Goal: Task Accomplishment & Management: Use online tool/utility

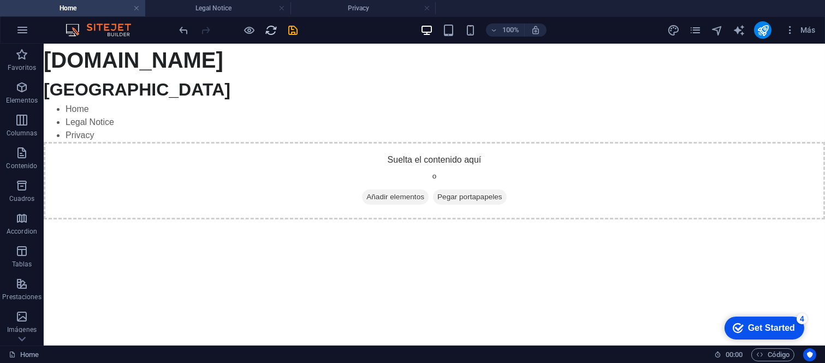
click at [277, 26] on span "reload" at bounding box center [271, 30] width 13 height 13
click at [286, 34] on div at bounding box center [238, 29] width 122 height 17
click at [295, 34] on icon "save" at bounding box center [293, 30] width 13 height 13
click at [277, 33] on span "reload" at bounding box center [271, 30] width 13 height 13
click at [271, 30] on icon "reload" at bounding box center [271, 30] width 13 height 13
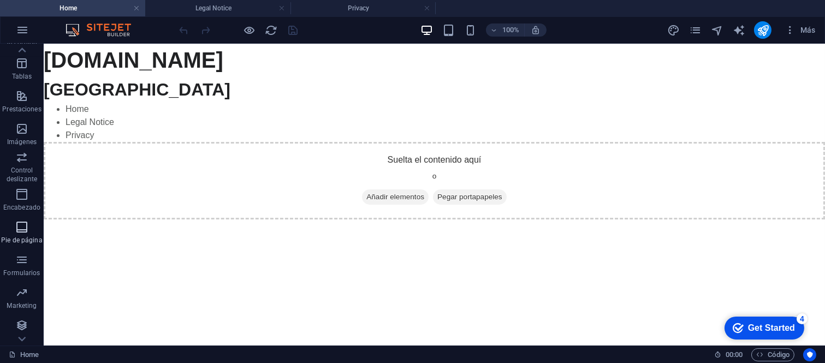
scroll to position [189, 0]
click at [38, 200] on span "Encabezado" at bounding box center [22, 200] width 44 height 26
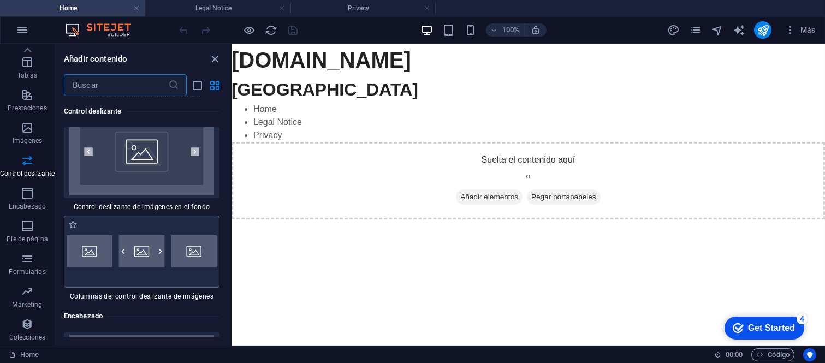
scroll to position [12702, 0]
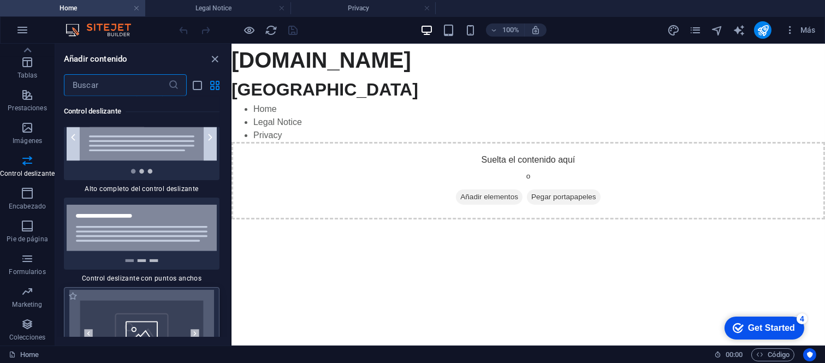
click at [164, 297] on img at bounding box center [142, 333] width 150 height 87
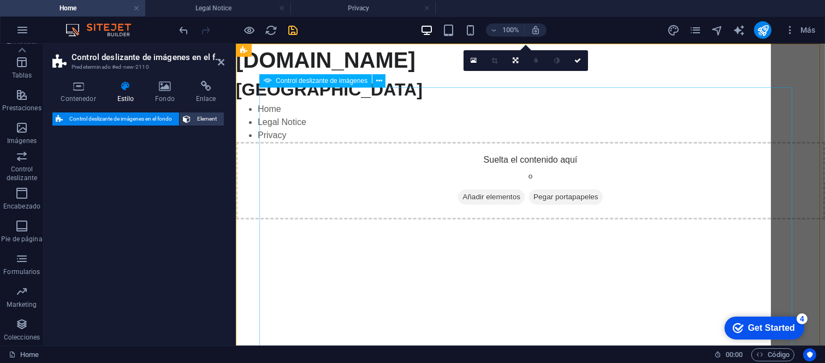
select select "rem"
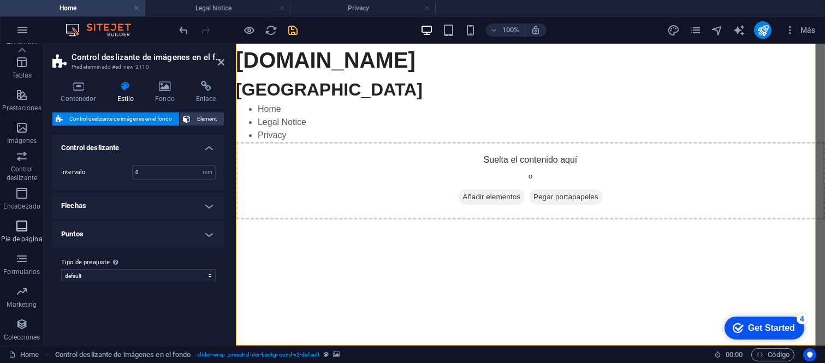
click at [29, 232] on span "Pie de página" at bounding box center [22, 232] width 44 height 26
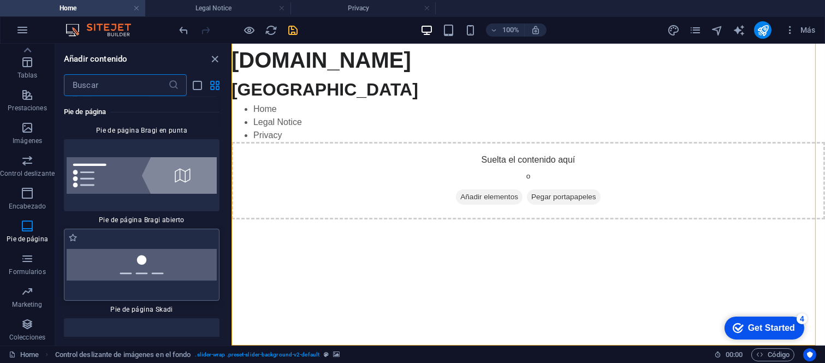
scroll to position [15645, 0]
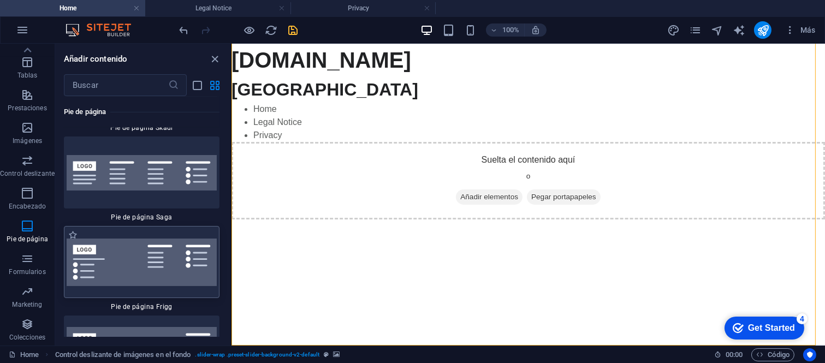
click at [197, 238] on img at bounding box center [142, 261] width 150 height 47
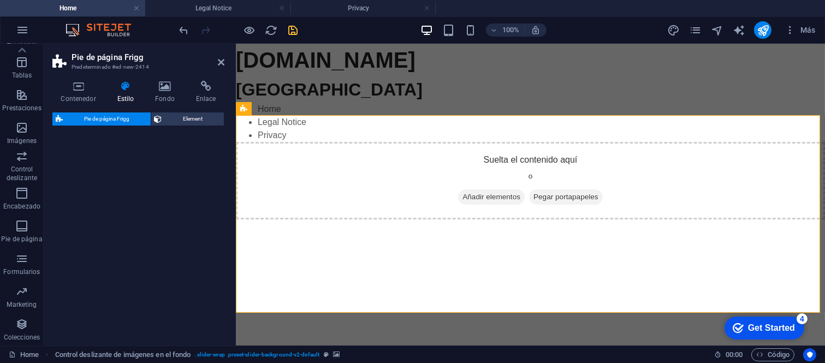
select select "rem"
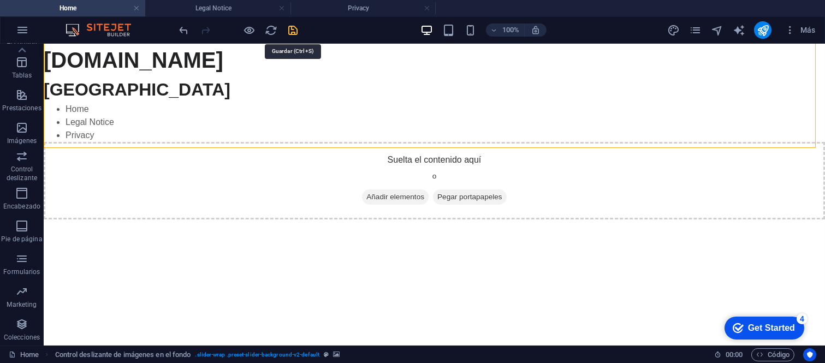
click at [293, 30] on icon "save" at bounding box center [293, 30] width 13 height 13
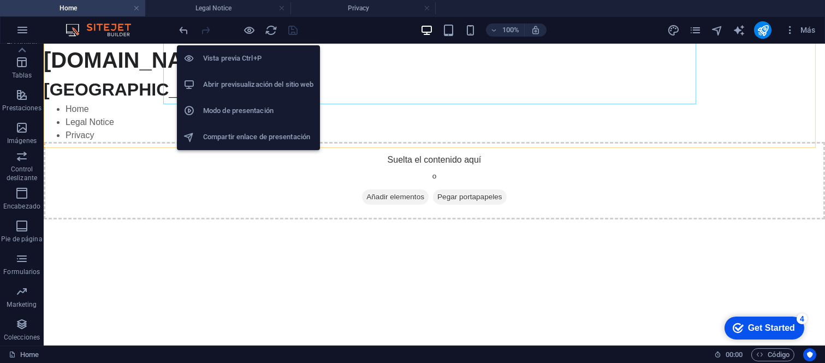
click at [265, 84] on h6 "Abrir previsualización del sitio web" at bounding box center [258, 84] width 110 height 13
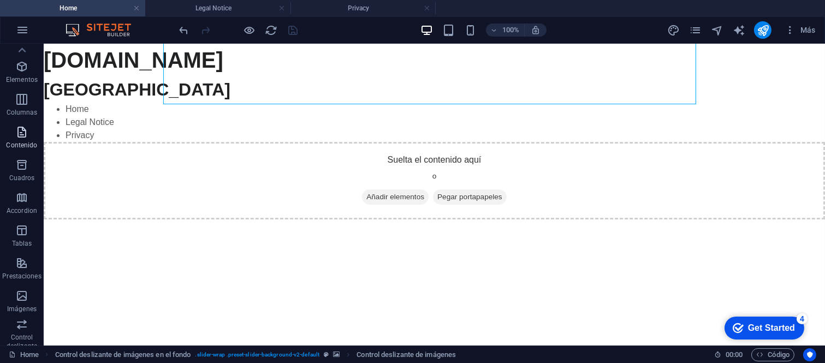
scroll to position [7, 0]
click at [23, 157] on p "Contenido" at bounding box center [21, 158] width 31 height 9
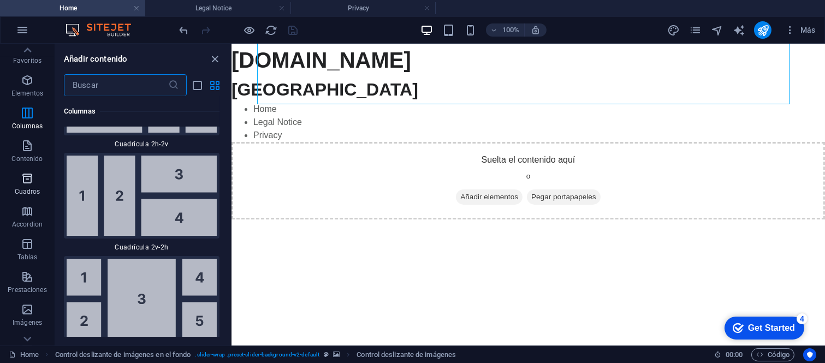
scroll to position [189, 0]
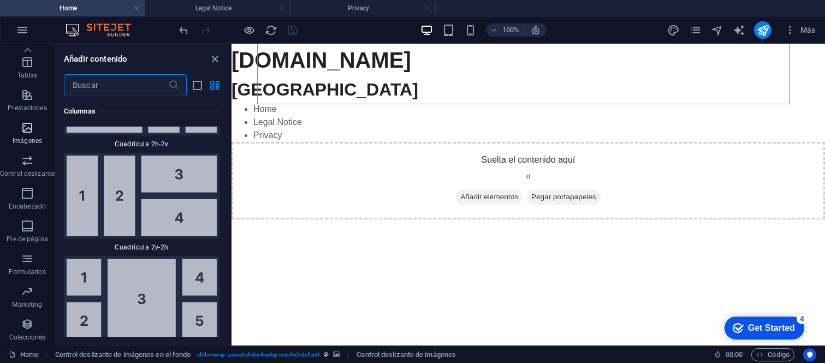
click at [38, 128] on span "Imágenes" at bounding box center [27, 134] width 55 height 26
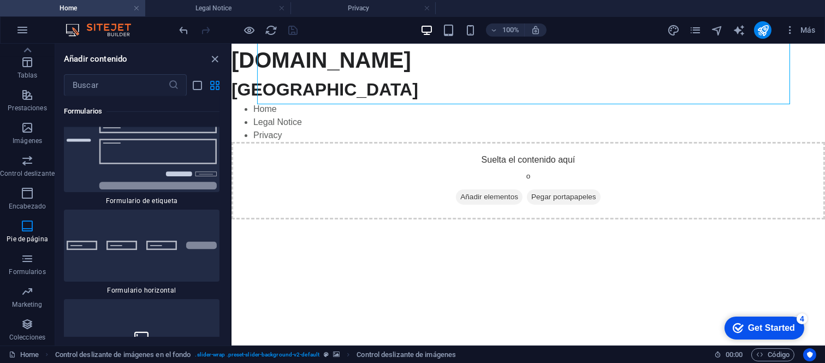
scroll to position [16606, 0]
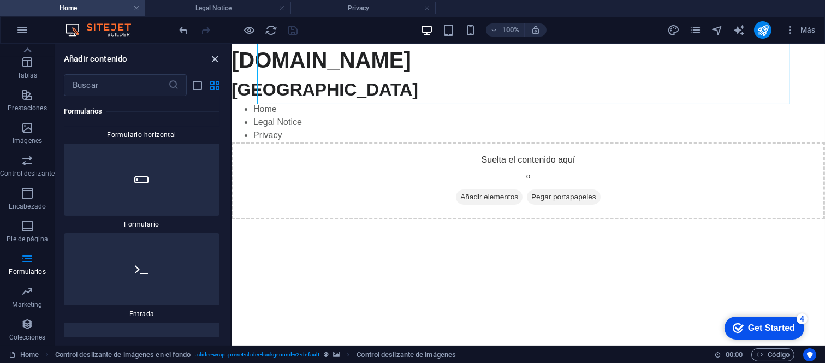
click at [216, 61] on icon "close panel" at bounding box center [215, 59] width 13 height 13
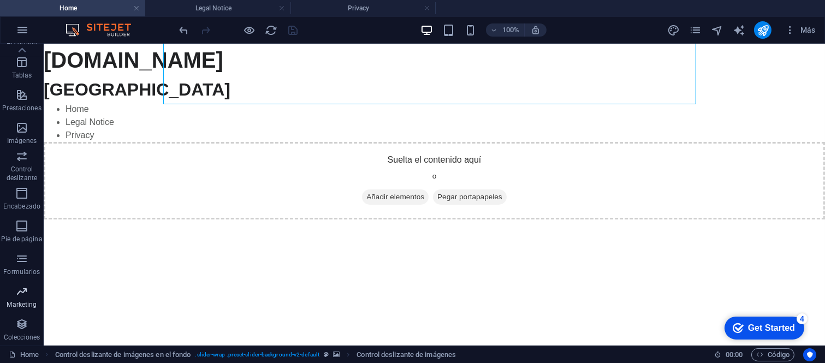
click at [25, 295] on icon "button" at bounding box center [21, 291] width 13 height 13
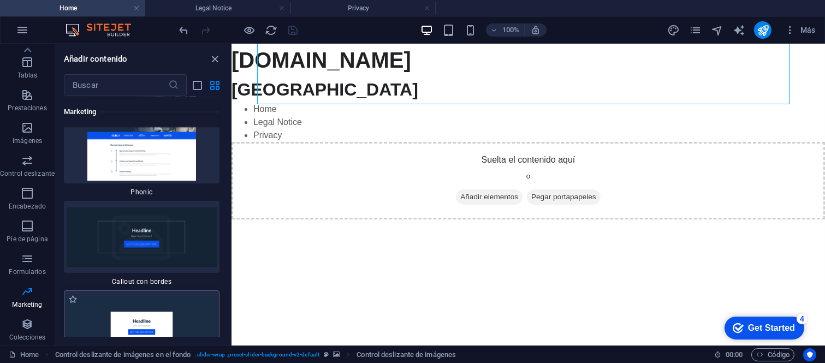
scroll to position [18138, 0]
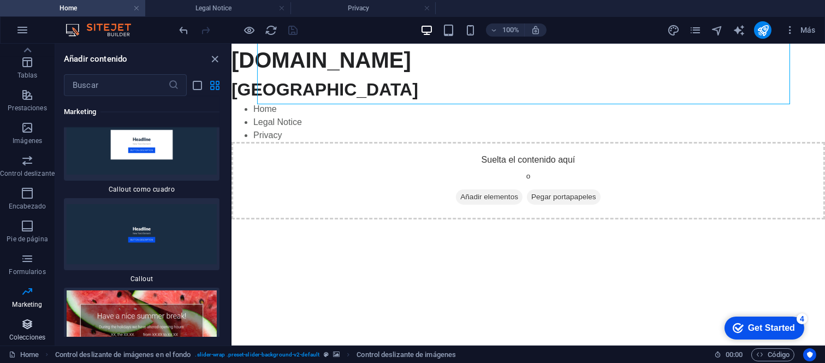
click at [23, 320] on icon "button" at bounding box center [27, 324] width 13 height 13
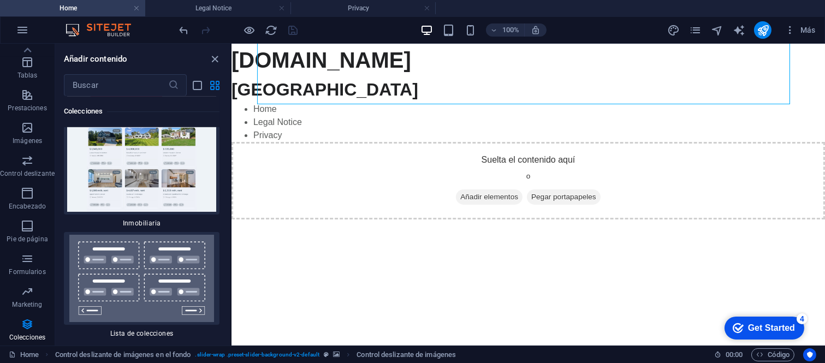
scroll to position [21255, 0]
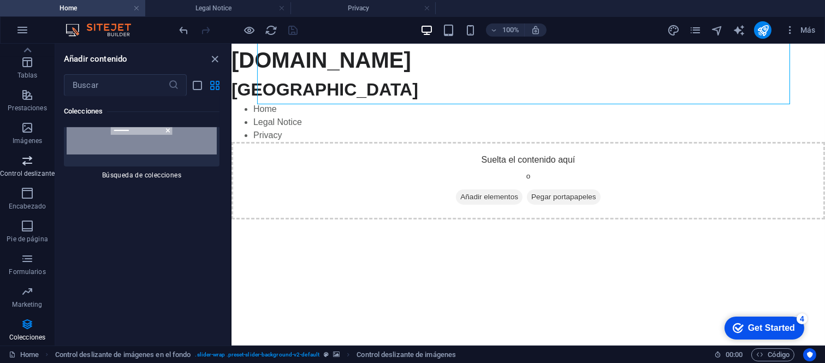
click at [29, 166] on icon "button" at bounding box center [27, 160] width 13 height 13
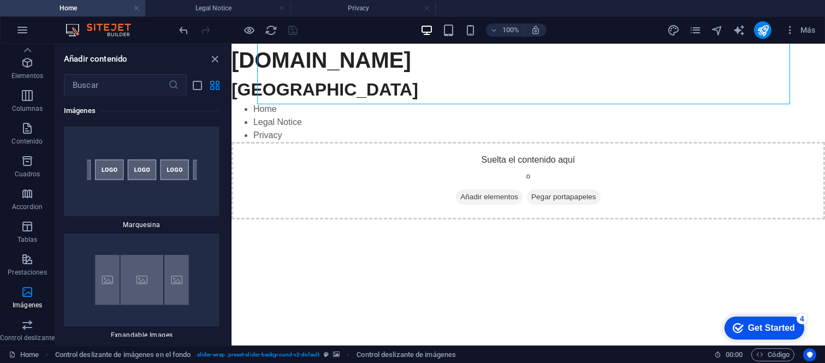
scroll to position [0, 0]
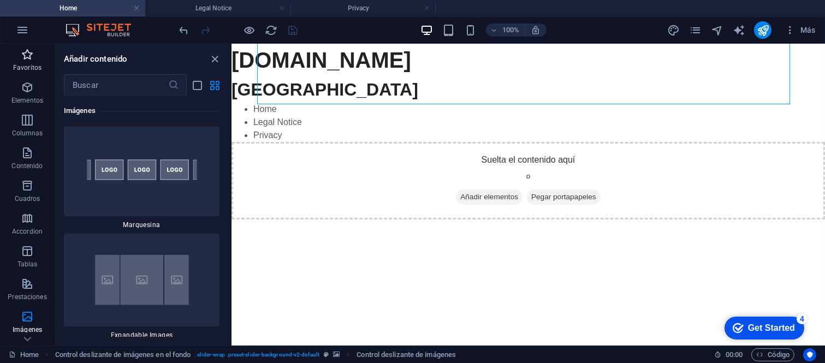
click at [35, 66] on p "Favoritos" at bounding box center [27, 67] width 28 height 9
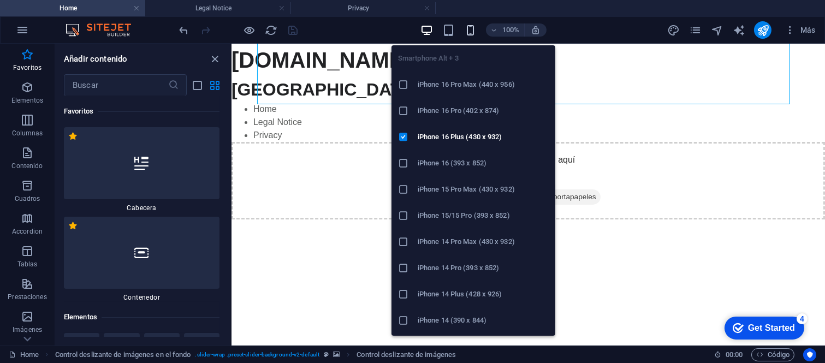
click at [470, 24] on icon "button" at bounding box center [470, 30] width 13 height 13
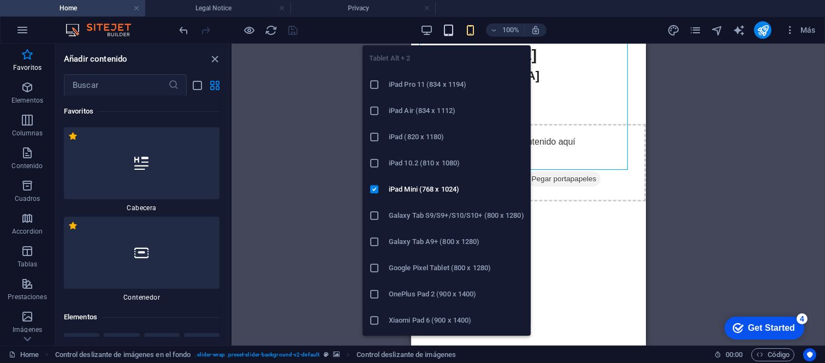
click at [443, 28] on icon "button" at bounding box center [448, 30] width 13 height 13
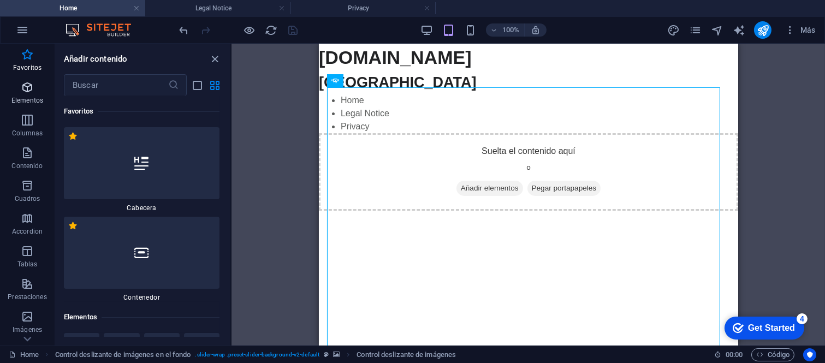
click at [31, 105] on p "Elementos" at bounding box center [27, 100] width 32 height 9
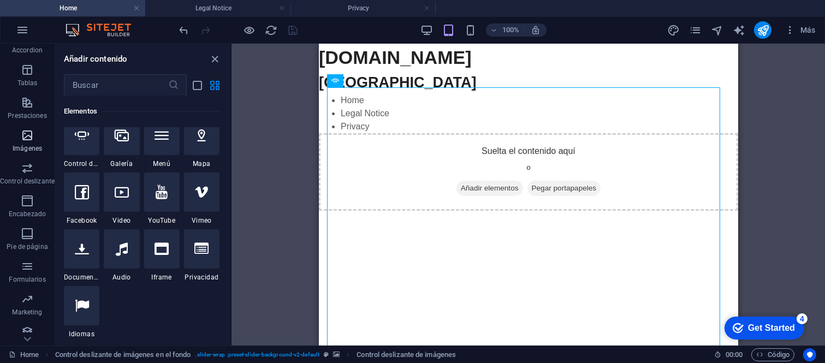
scroll to position [182, 0]
click at [41, 200] on span "Encabezado" at bounding box center [27, 207] width 55 height 26
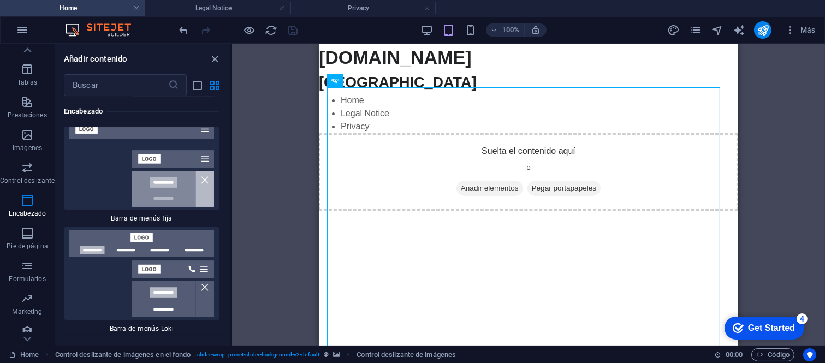
scroll to position [13066, 0]
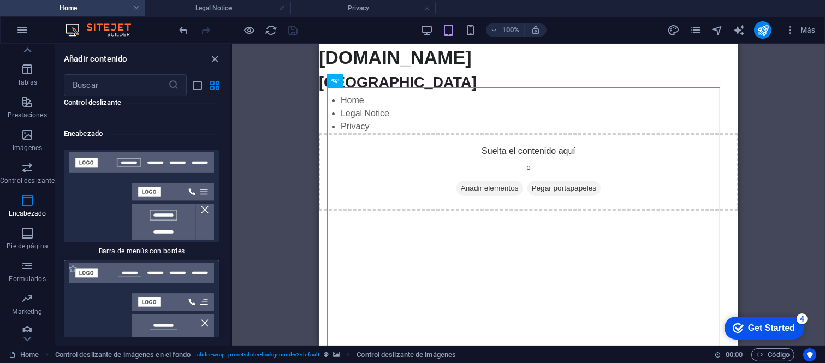
click at [165, 300] on img at bounding box center [142, 306] width 150 height 87
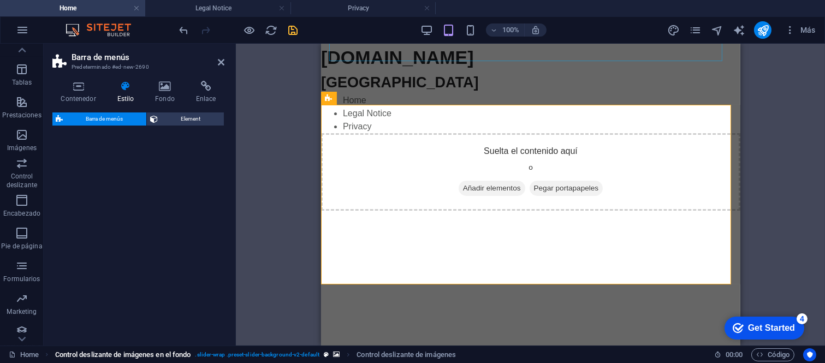
select select "rem"
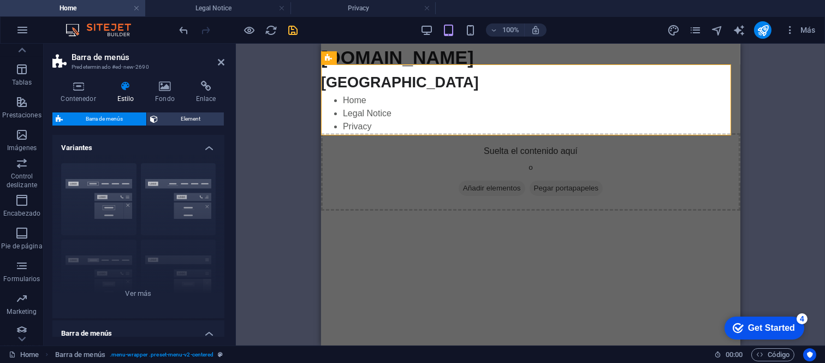
click at [173, 28] on div "100% Más" at bounding box center [413, 30] width 824 height 26
click at [183, 28] on icon "undo" at bounding box center [184, 30] width 13 height 13
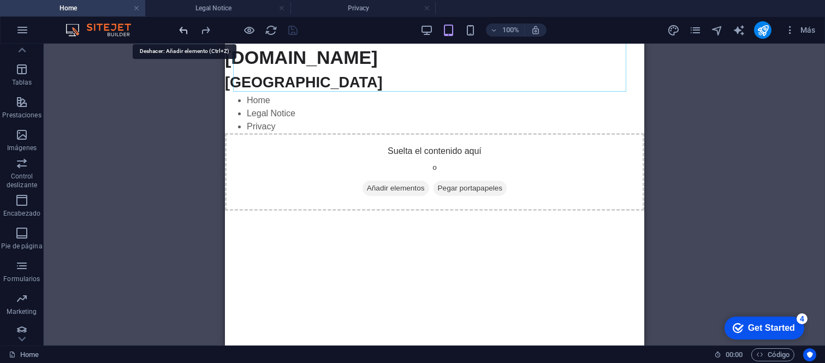
click at [183, 28] on icon "undo" at bounding box center [184, 30] width 13 height 13
click at [428, 22] on div "100%" at bounding box center [483, 29] width 126 height 17
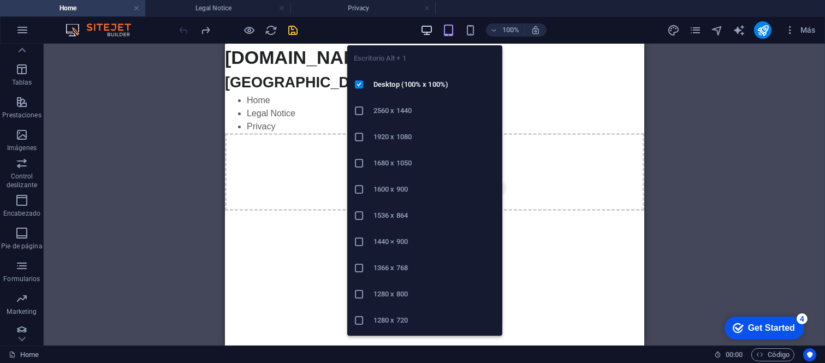
click at [426, 28] on icon "button" at bounding box center [426, 30] width 13 height 13
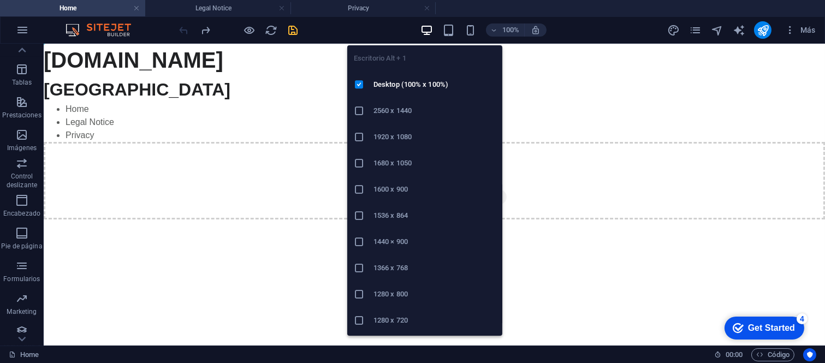
scroll to position [0, 0]
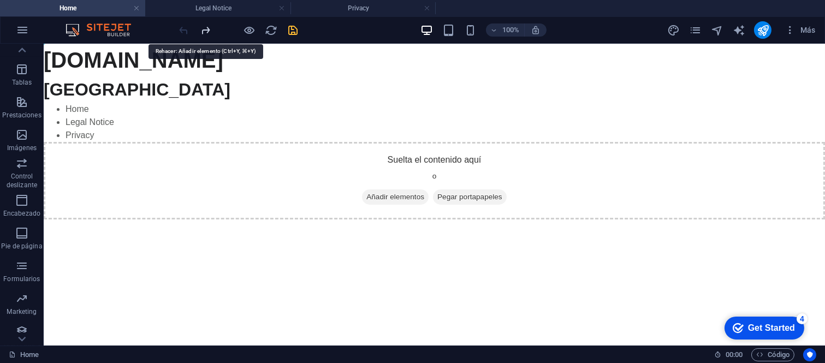
click at [207, 28] on icon "redo" at bounding box center [206, 30] width 13 height 13
click at [186, 26] on icon "undo" at bounding box center [184, 30] width 13 height 13
click at [29, 213] on p "Encabezado" at bounding box center [21, 213] width 37 height 9
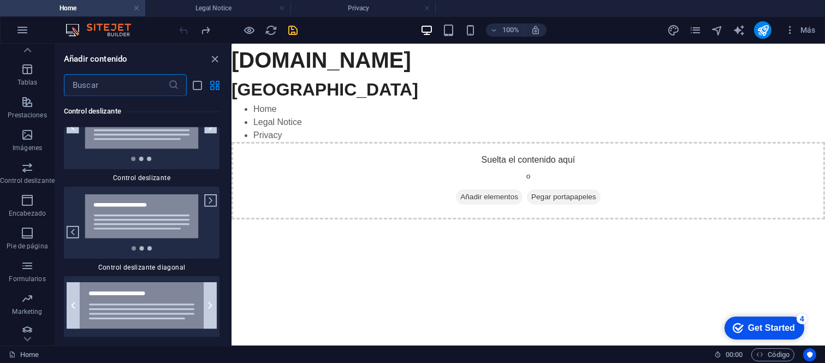
scroll to position [13066, 0]
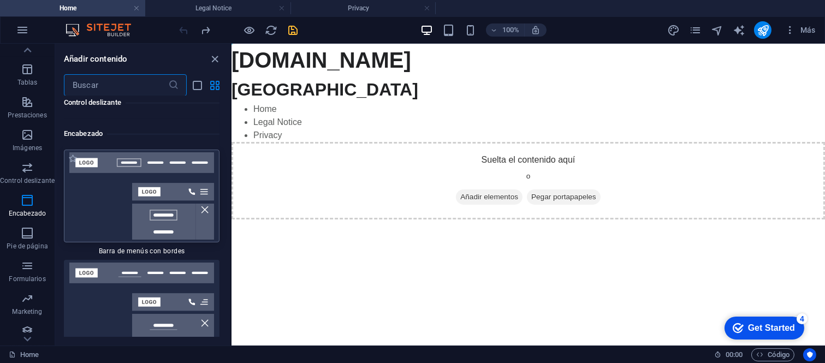
click at [146, 164] on img at bounding box center [142, 195] width 150 height 87
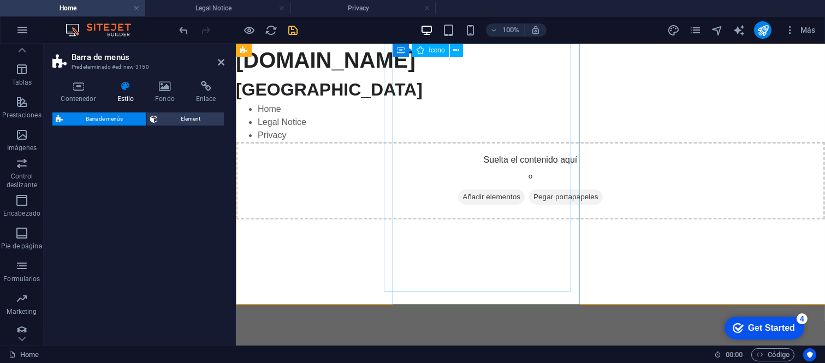
select select "rem"
select select "preset-menu-v2-border"
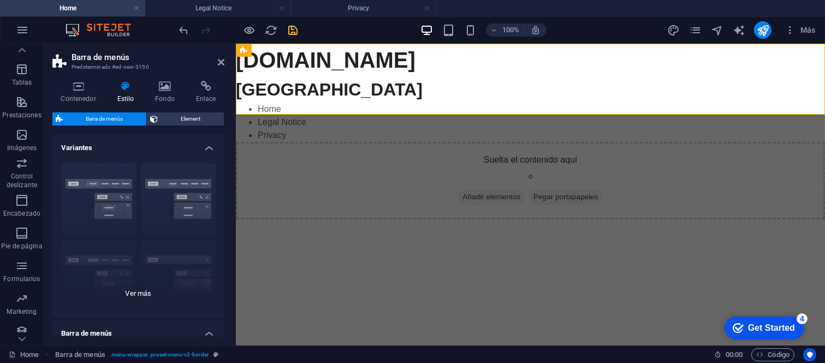
click at [127, 300] on div "Borde Centrado Predeterminado Fijo Loki Desencadenador Ancho XXL" at bounding box center [138, 236] width 172 height 164
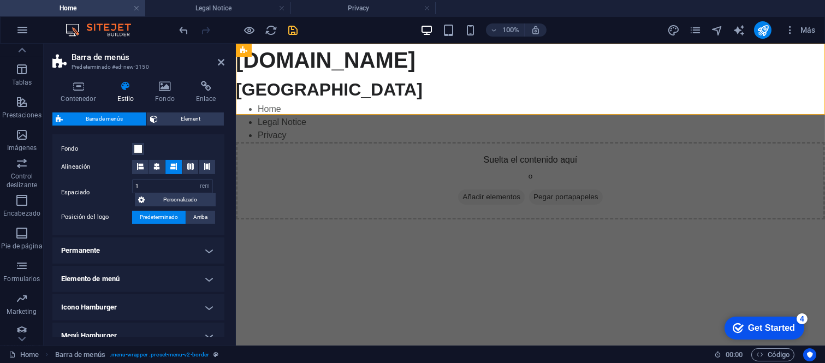
scroll to position [182, 0]
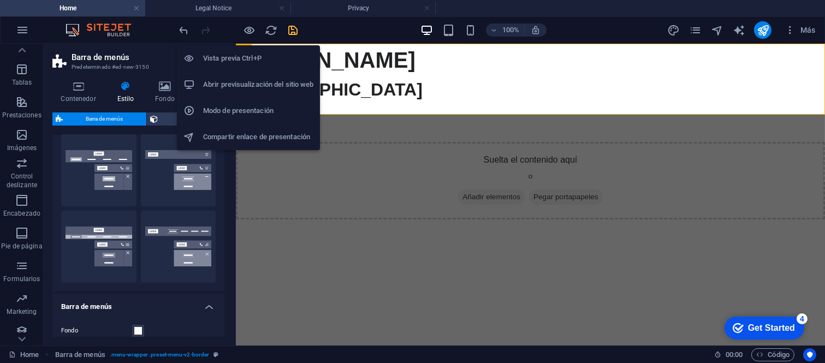
click at [248, 75] on li "Abrir previsualización del sitio web" at bounding box center [248, 84] width 143 height 26
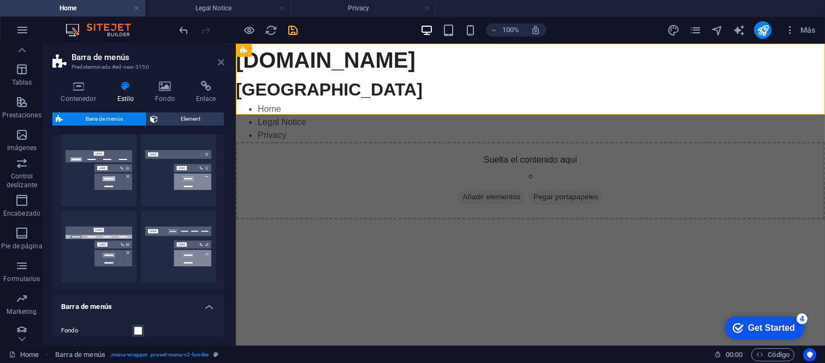
click at [222, 62] on icon at bounding box center [221, 62] width 7 height 9
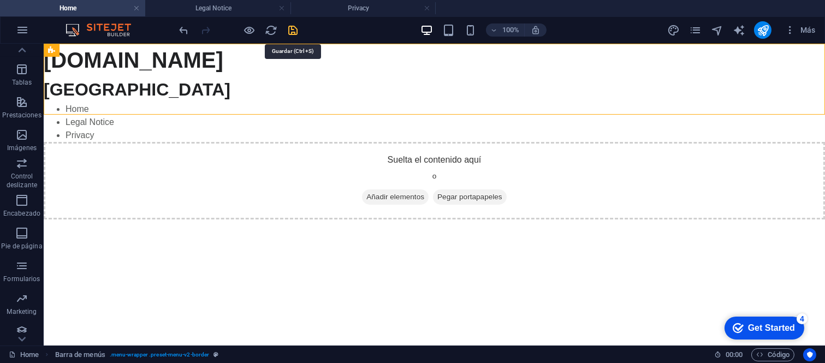
click at [292, 31] on icon "save" at bounding box center [293, 30] width 13 height 13
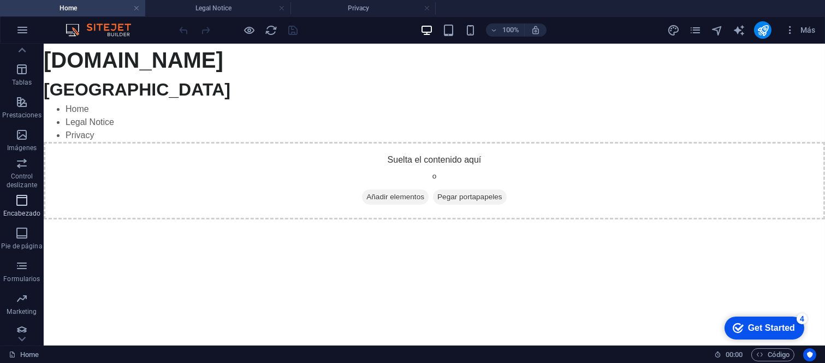
click at [16, 200] on icon "button" at bounding box center [21, 200] width 13 height 13
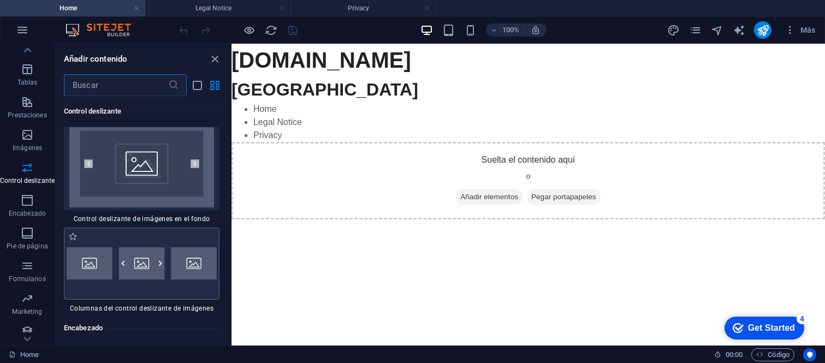
scroll to position [12884, 0]
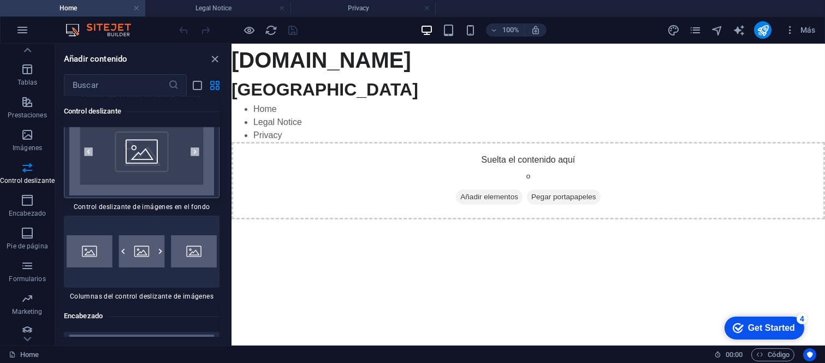
click at [152, 147] on img at bounding box center [142, 151] width 150 height 87
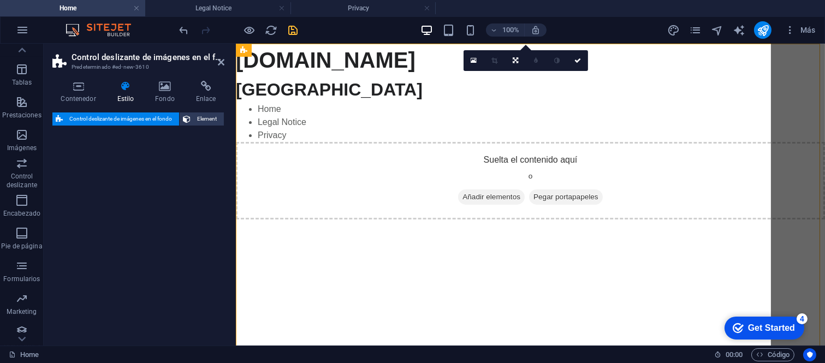
select select "rem"
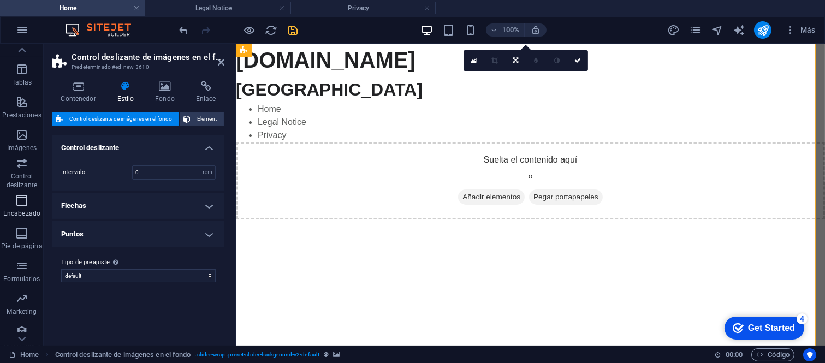
click at [33, 215] on p "Encabezado" at bounding box center [21, 213] width 37 height 9
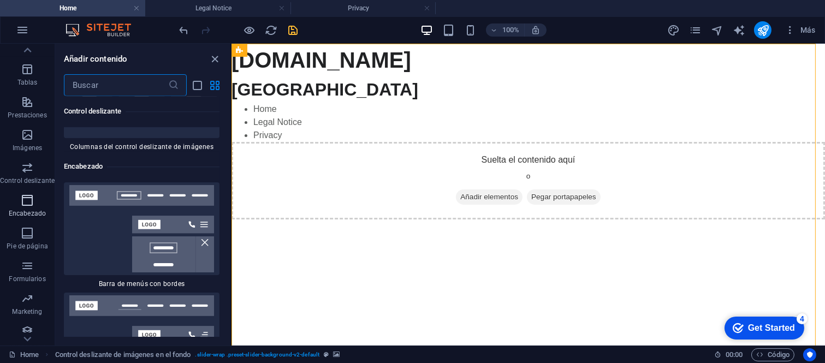
scroll to position [13066, 0]
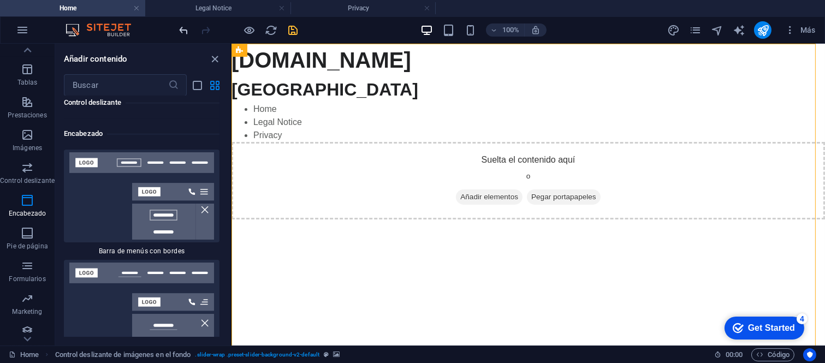
click at [190, 28] on span "undo" at bounding box center [183, 30] width 13 height 13
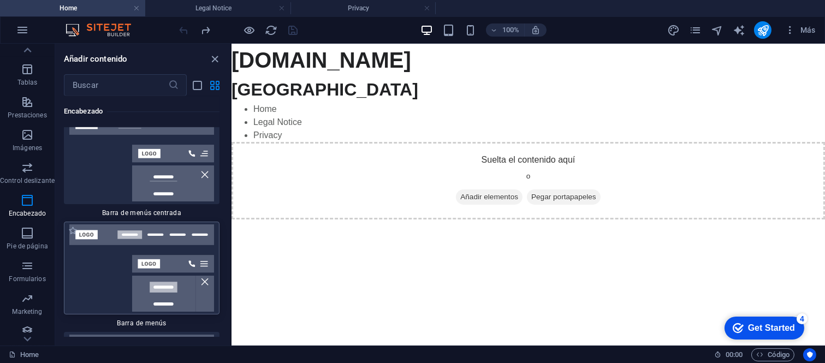
scroll to position [13248, 0]
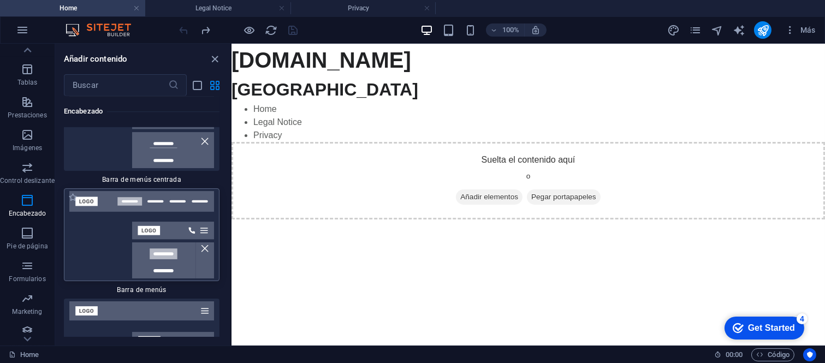
click at [196, 188] on div at bounding box center [142, 234] width 156 height 93
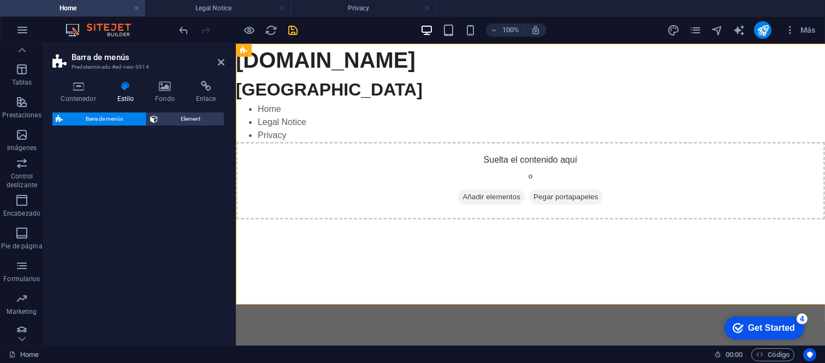
select select "rem"
select select "preset-menu-v2-default"
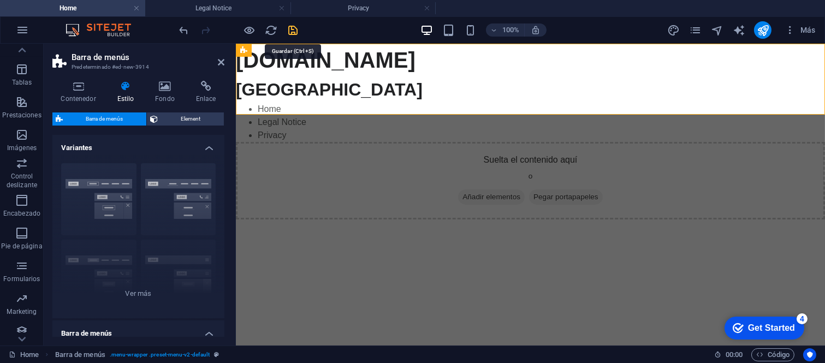
click at [299, 33] on icon "save" at bounding box center [293, 30] width 13 height 13
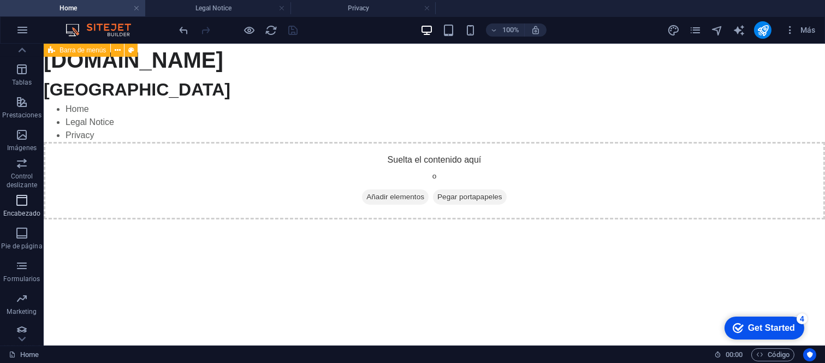
click at [35, 200] on span "Encabezado" at bounding box center [22, 207] width 44 height 26
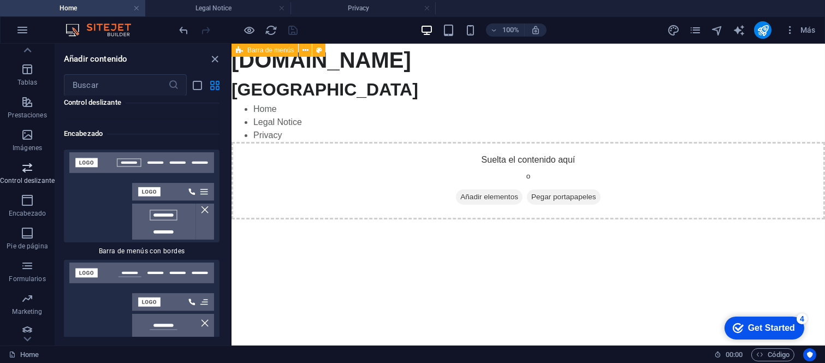
click at [29, 168] on icon "button" at bounding box center [27, 167] width 13 height 13
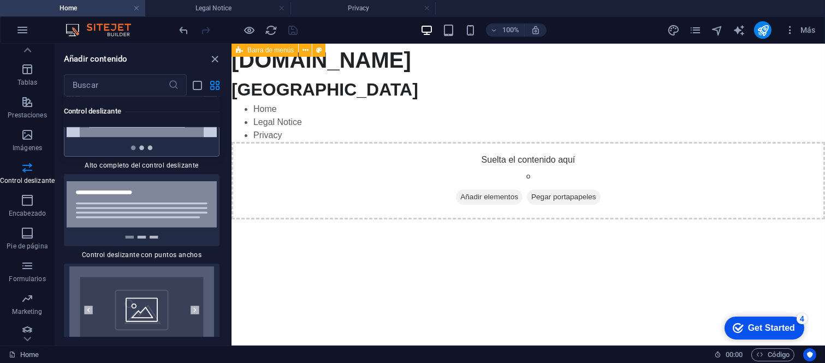
scroll to position [12755, 0]
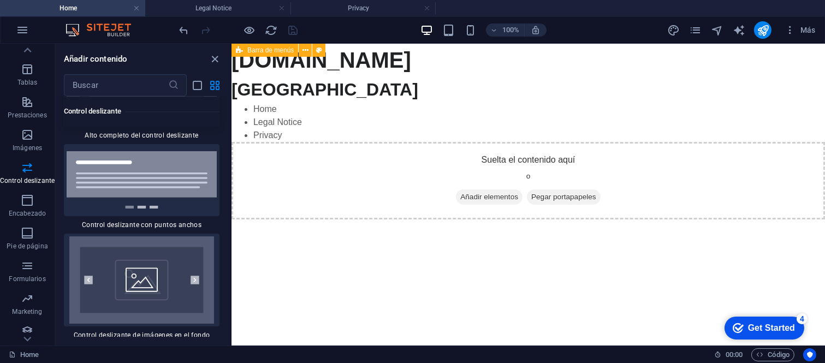
click at [187, 249] on img at bounding box center [142, 279] width 150 height 87
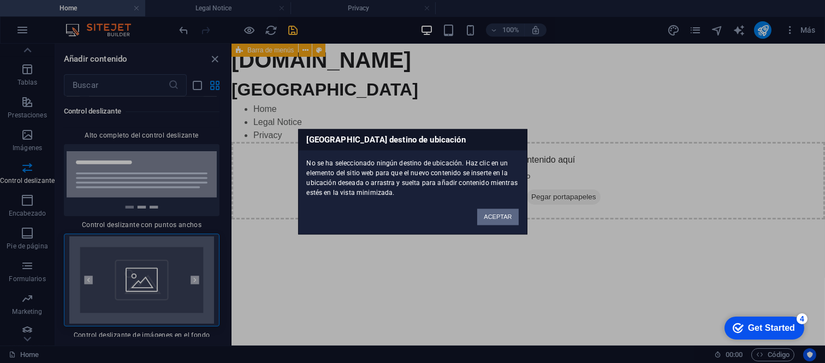
click at [513, 217] on button "ACEPTAR" at bounding box center [497, 216] width 41 height 16
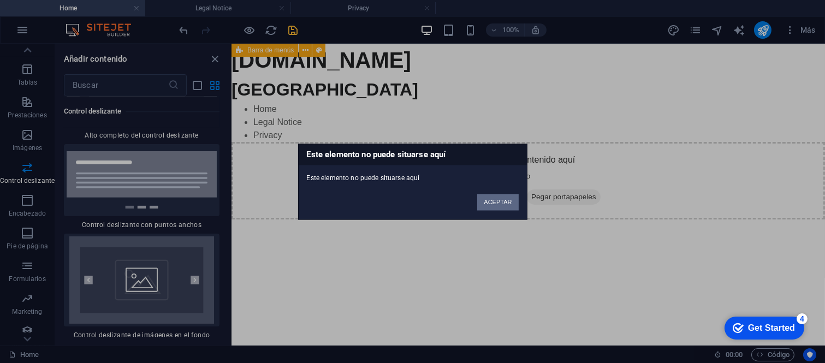
click at [504, 206] on button "ACEPTAR" at bounding box center [497, 202] width 41 height 16
click at [511, 202] on button "ACEPTAR" at bounding box center [497, 202] width 41 height 16
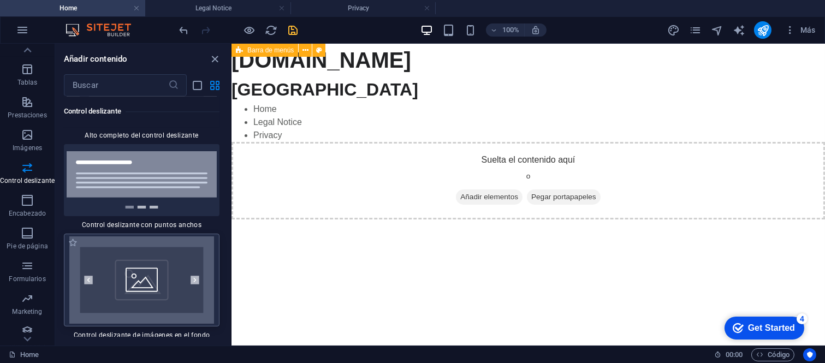
click at [170, 247] on img at bounding box center [142, 279] width 150 height 87
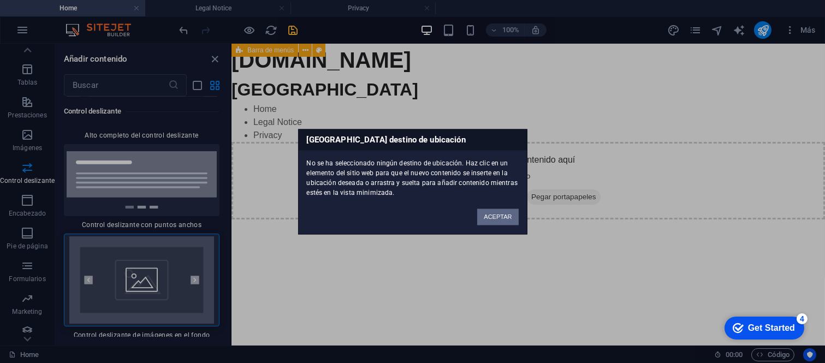
click at [498, 211] on button "ACEPTAR" at bounding box center [497, 216] width 41 height 16
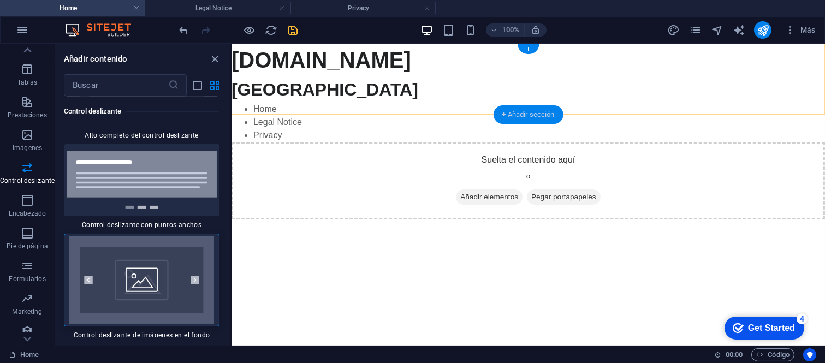
click at [528, 111] on div "+ Añadir sección" at bounding box center [528, 114] width 70 height 19
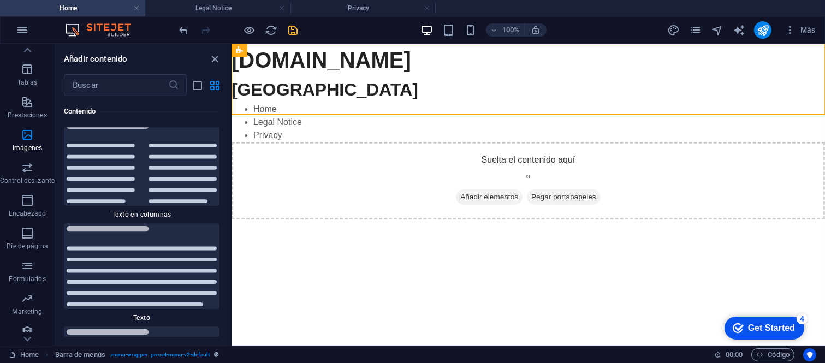
scroll to position [3709, 0]
click at [40, 172] on span "Control deslizante" at bounding box center [27, 174] width 55 height 26
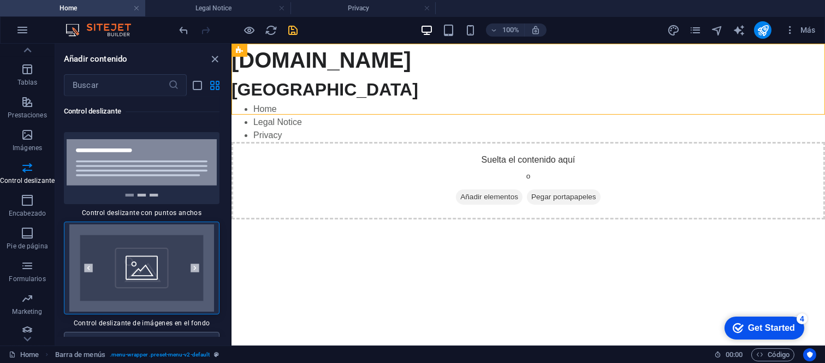
scroll to position [12755, 0]
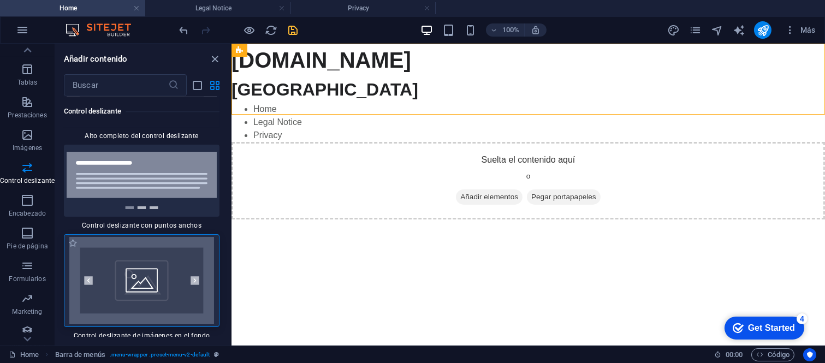
click at [163, 242] on img at bounding box center [142, 280] width 150 height 87
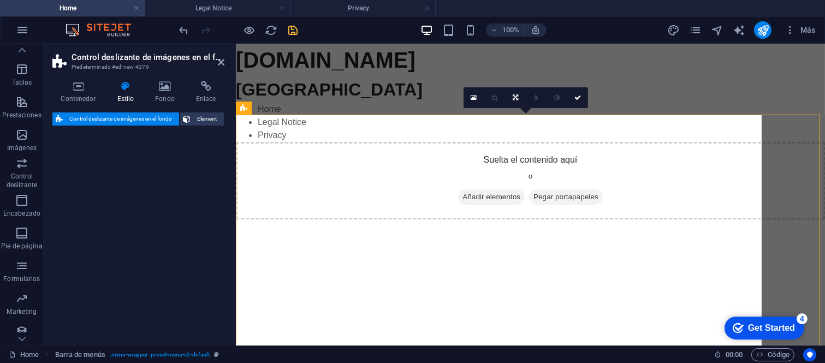
select select "rem"
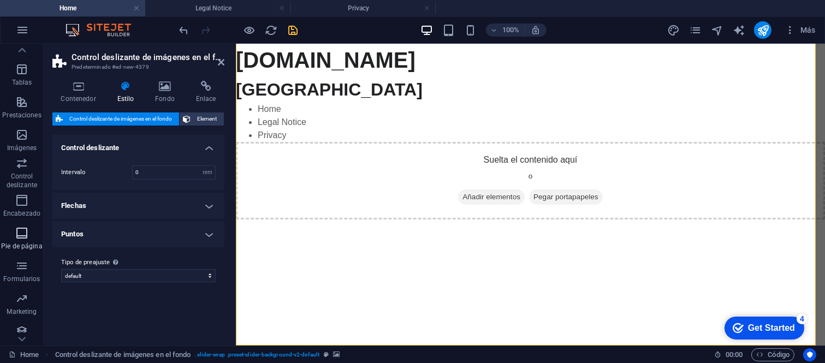
click at [27, 232] on icon "button" at bounding box center [21, 232] width 13 height 13
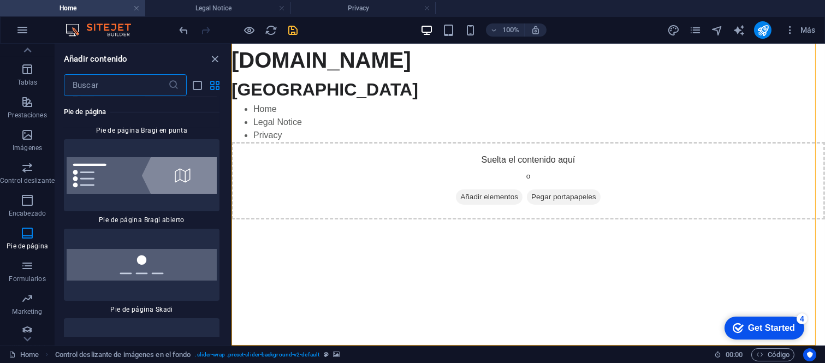
scroll to position [15645, 0]
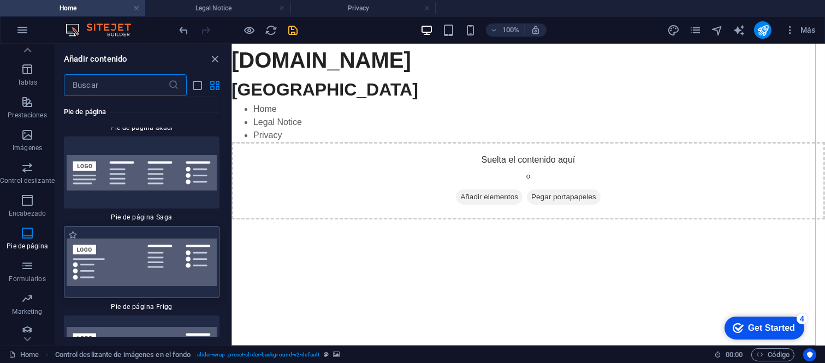
click at [139, 238] on img at bounding box center [142, 261] width 150 height 47
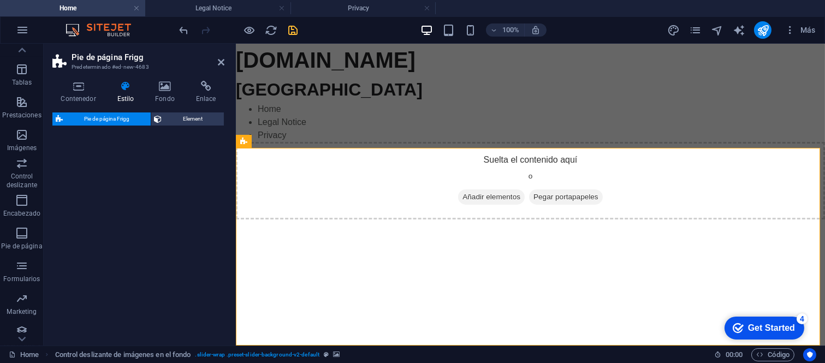
select select "rem"
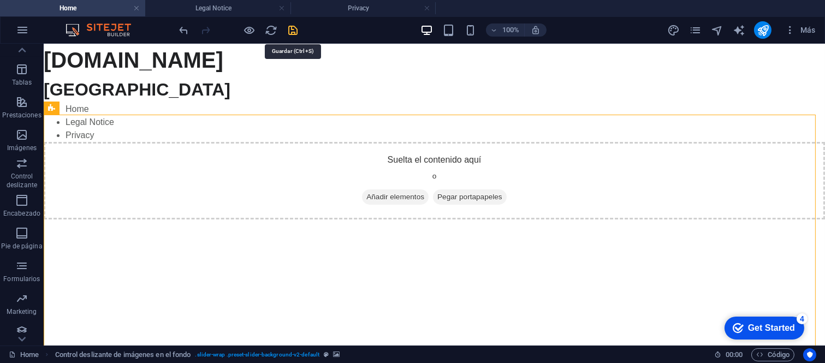
click at [299, 28] on icon "save" at bounding box center [293, 30] width 13 height 13
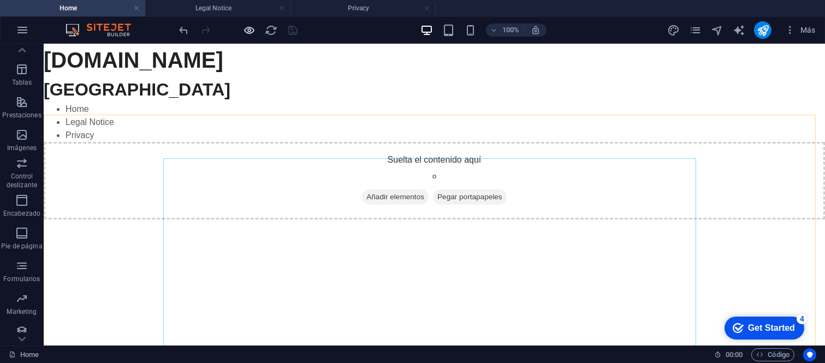
drag, startPoint x: 243, startPoint y: 20, endPoint x: 252, endPoint y: 24, distance: 9.8
click at [243, 22] on div "100% Más" at bounding box center [413, 30] width 824 height 26
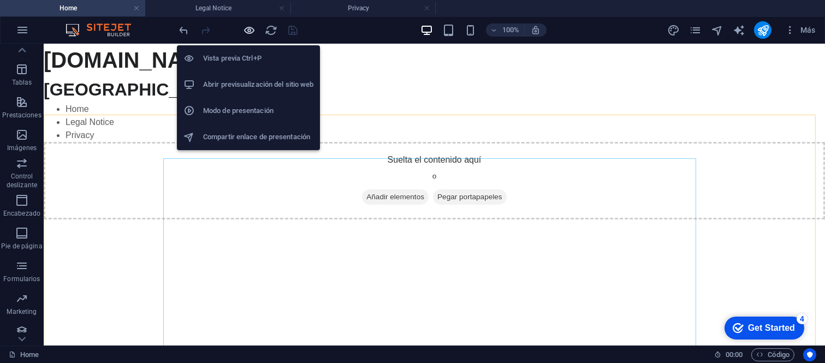
click at [254, 26] on icon "button" at bounding box center [249, 30] width 13 height 13
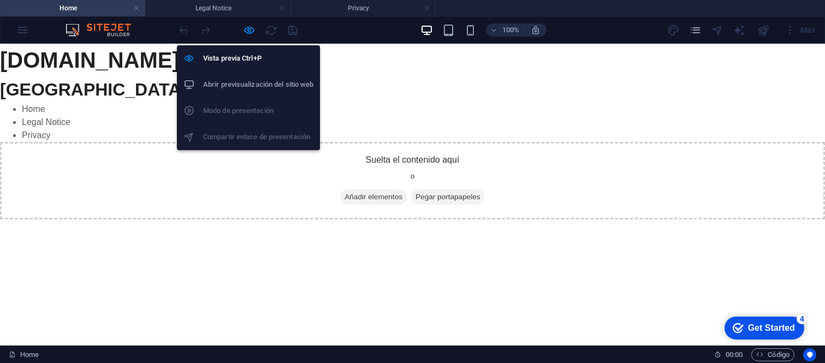
click at [252, 73] on li "Abrir previsualización del sitio web" at bounding box center [248, 84] width 143 height 26
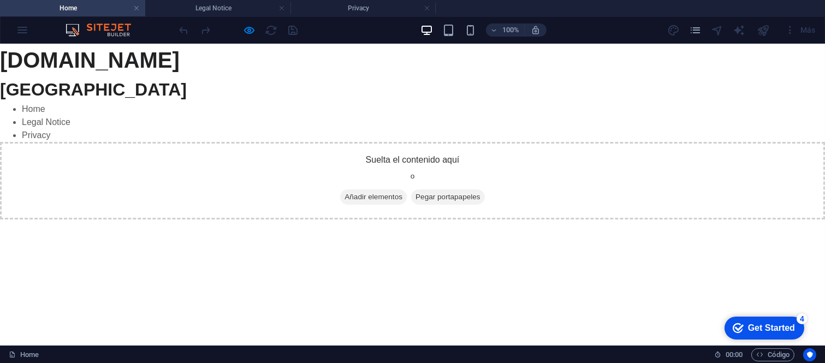
click at [19, 33] on div "100% Más" at bounding box center [413, 30] width 824 height 26
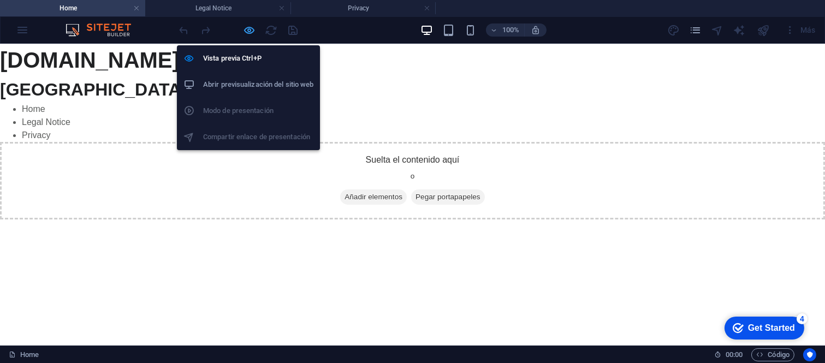
click at [246, 28] on icon "button" at bounding box center [249, 30] width 13 height 13
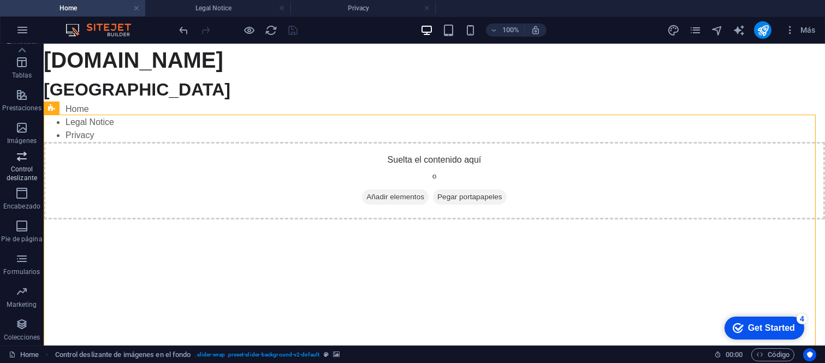
scroll to position [0, 0]
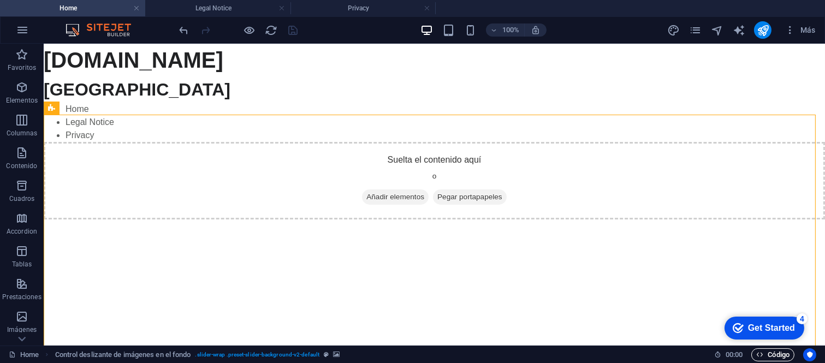
click at [767, 357] on span "Código" at bounding box center [772, 354] width 33 height 13
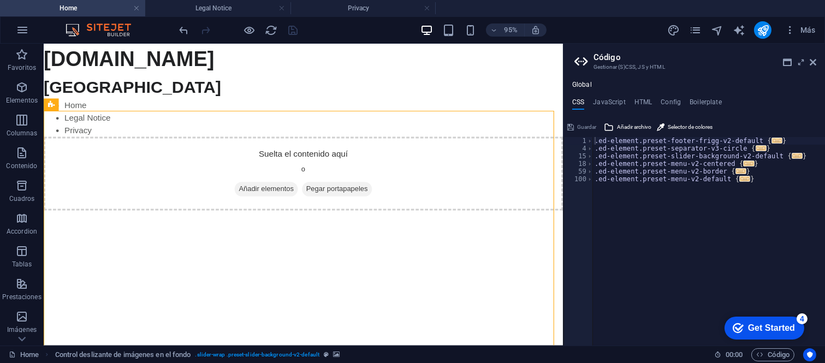
click at [614, 96] on div "Global CSS JavaScript HTML Config Boilerplate .ed-element.preset-footer-frigg-v…" at bounding box center [693, 213] width 261 height 265
click at [641, 96] on div "Global CSS JavaScript HTML Config Boilerplate .ed-element.preset-footer-frigg-v…" at bounding box center [693, 213] width 261 height 265
click at [641, 101] on h4 "HTML" at bounding box center [643, 104] width 18 height 12
type textarea "<a href="#main-content" class="wv-link-content button">Skip to main content</a>"
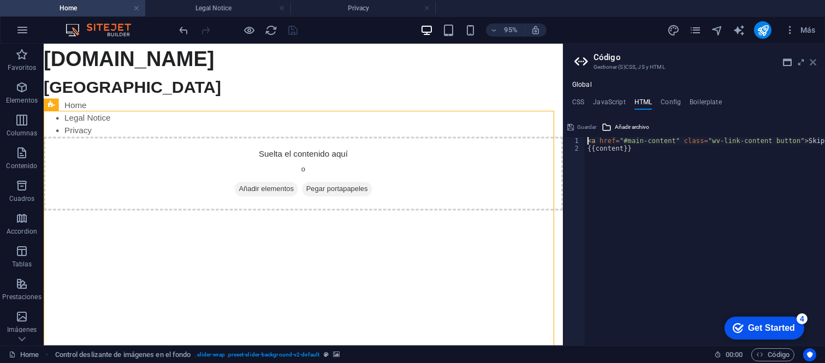
click at [813, 64] on icon at bounding box center [812, 62] width 7 height 9
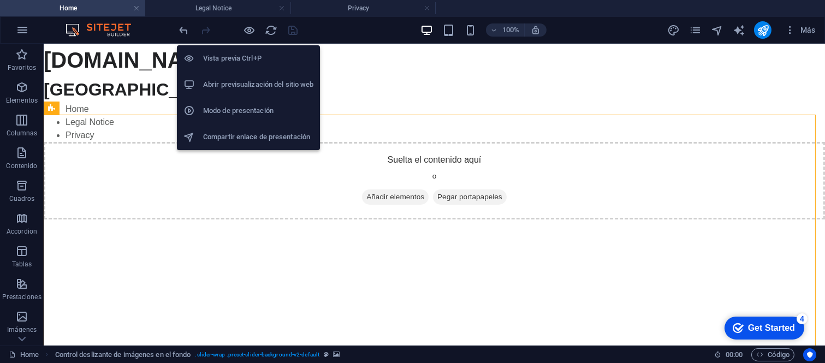
click at [281, 86] on h6 "Abrir previsualización del sitio web" at bounding box center [258, 84] width 110 height 13
